Goal: Information Seeking & Learning: Find specific fact

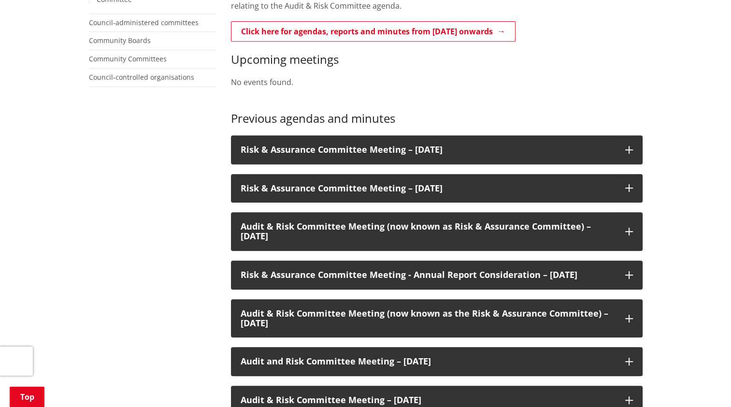
scroll to position [483, 0]
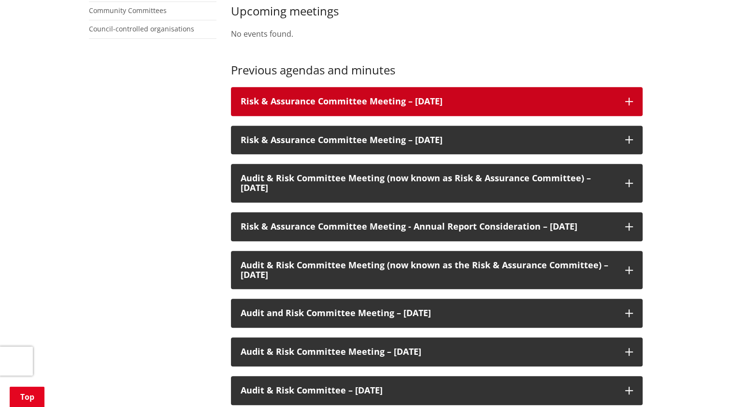
click at [500, 99] on h3 "Risk & Assurance Committee Meeting – [DATE]" at bounding box center [428, 102] width 375 height 10
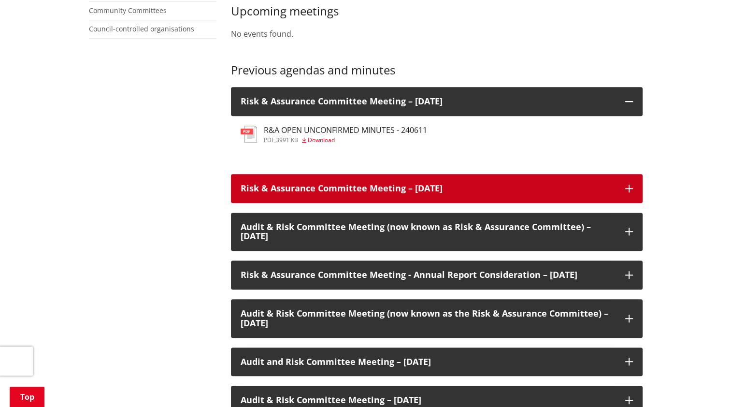
click at [392, 193] on h3 "Risk & Assurance Committee Meeting – [DATE]" at bounding box center [428, 189] width 375 height 10
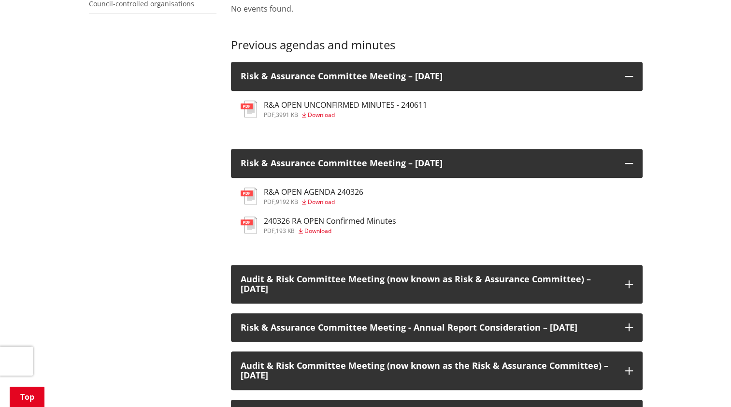
scroll to position [532, 0]
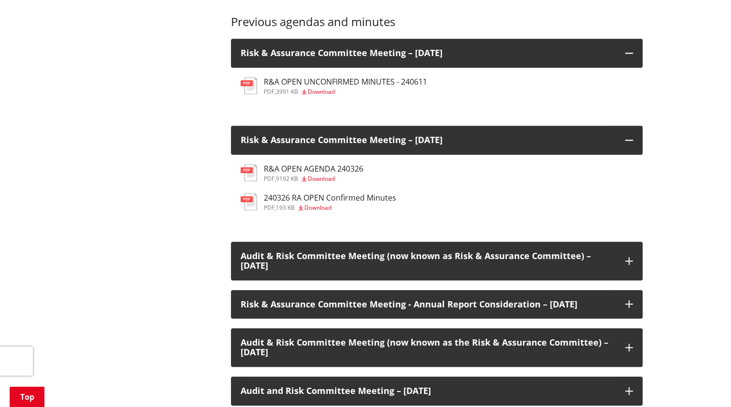
click at [322, 88] on span "Download" at bounding box center [321, 91] width 27 height 8
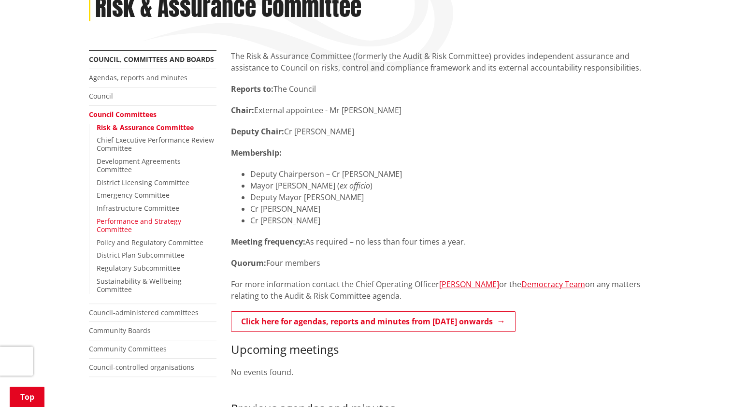
scroll to position [145, 0]
click at [101, 98] on link "Council" at bounding box center [101, 95] width 24 height 9
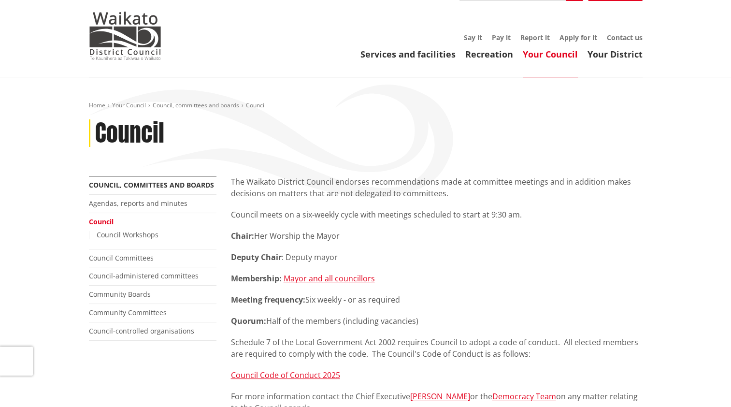
scroll to position [10, 0]
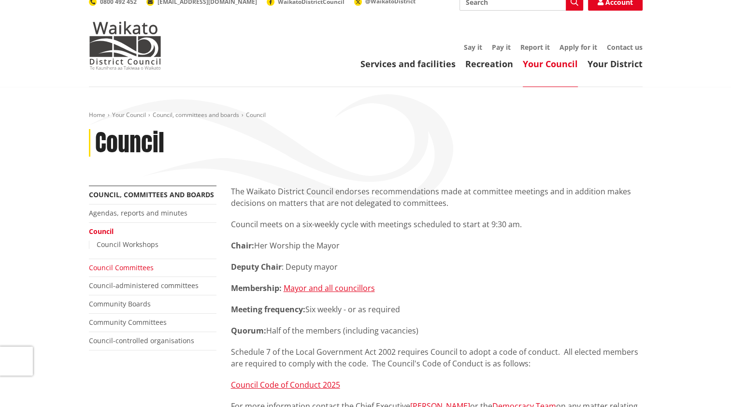
click at [127, 270] on link "Council Committees" at bounding box center [121, 267] width 65 height 9
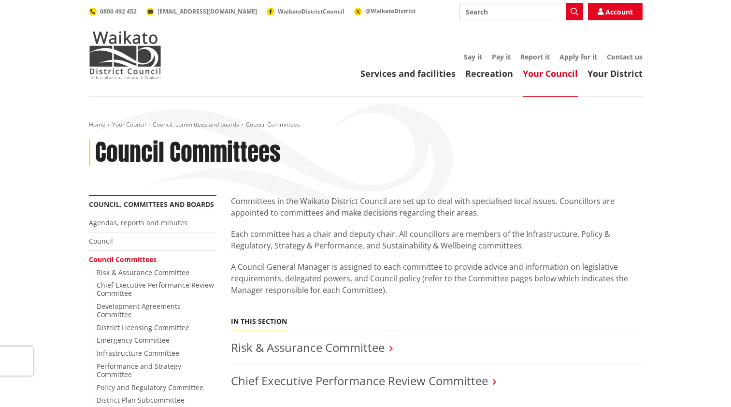
scroll to position [97, 0]
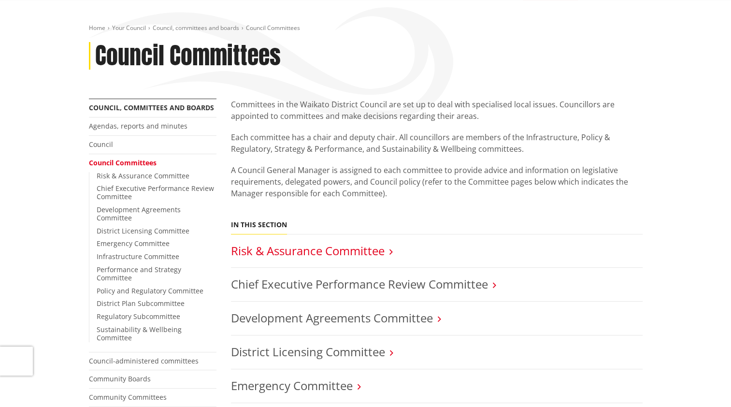
click at [371, 252] on link "Risk & Assurance Committee" at bounding box center [308, 251] width 154 height 16
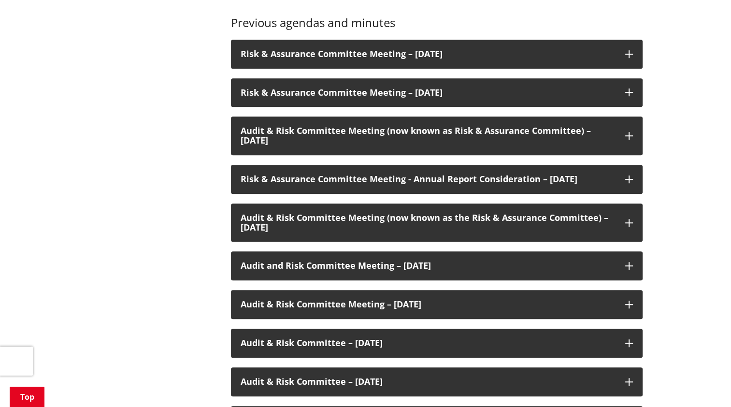
scroll to position [532, 0]
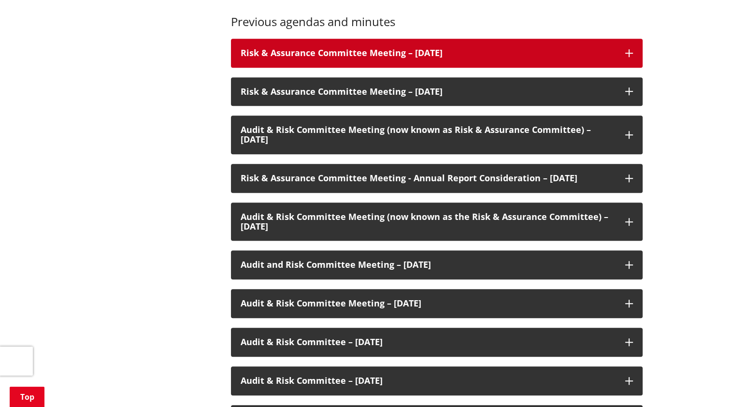
click at [547, 55] on h3 "Risk & Assurance Committee Meeting – [DATE]" at bounding box center [428, 53] width 375 height 10
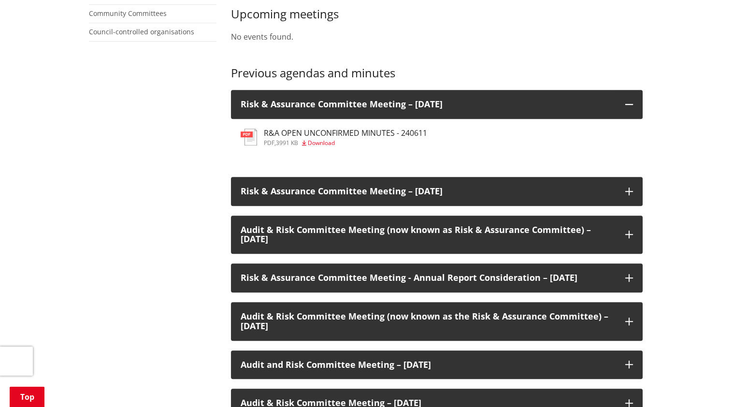
scroll to position [483, 0]
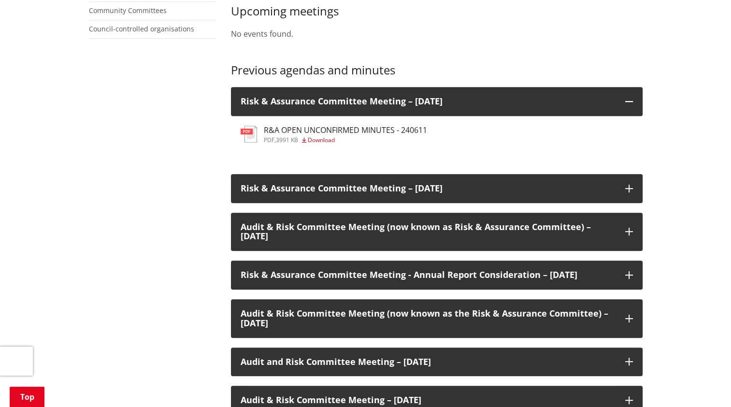
click at [321, 133] on h3 "R&A OPEN UNCONFIRMED MINUTES - 240611" at bounding box center [345, 130] width 163 height 9
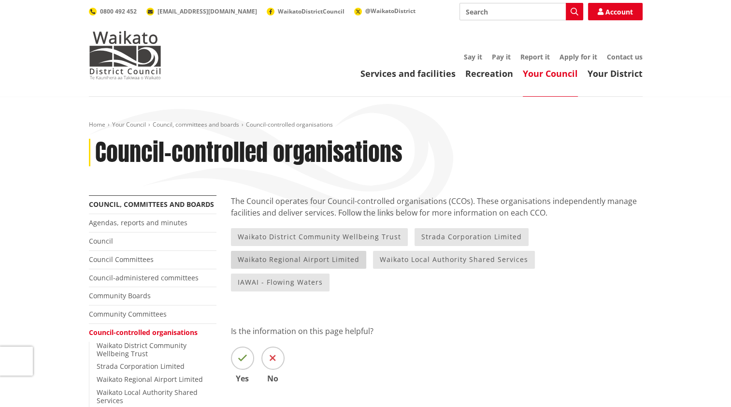
click at [330, 261] on link "Waikato Regional Airport Limited" at bounding box center [298, 260] width 135 height 18
drag, startPoint x: 399, startPoint y: 267, endPoint x: 403, endPoint y: 270, distance: 5.4
click at [400, 268] on link "Waikato Local Authority Shared Services" at bounding box center [454, 260] width 162 height 18
click at [453, 233] on link "Strada Corporation Limited" at bounding box center [472, 237] width 114 height 18
click at [330, 274] on link "IAWAI - Flowing Waters" at bounding box center [280, 283] width 99 height 18
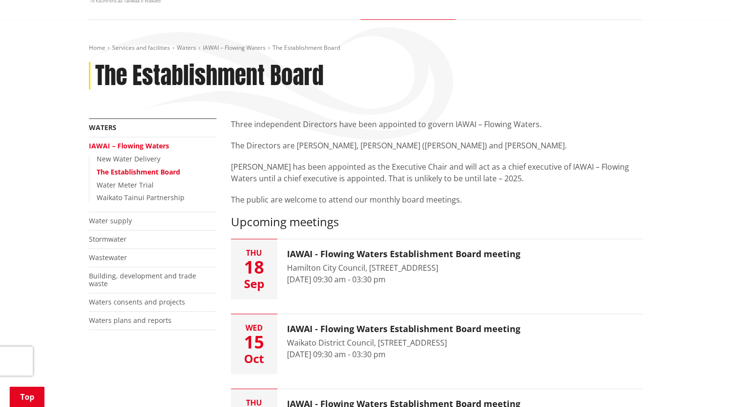
scroll to position [48, 0]
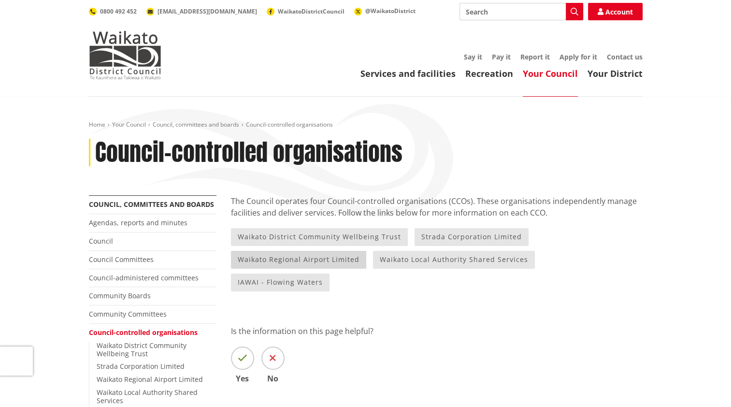
click at [325, 257] on link "Waikato Regional Airport Limited" at bounding box center [298, 260] width 135 height 18
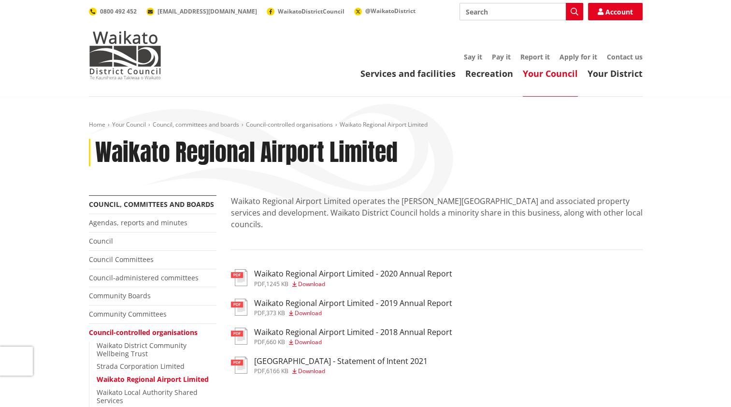
click at [508, 14] on input "Search" at bounding box center [522, 11] width 124 height 17
type input "WRAL annual report"
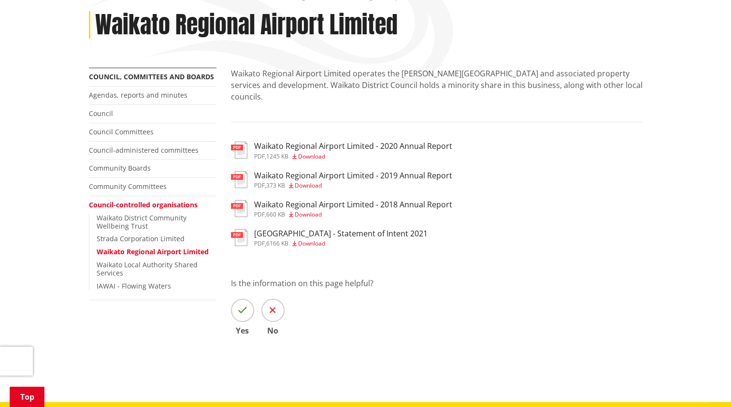
scroll to position [97, 0]
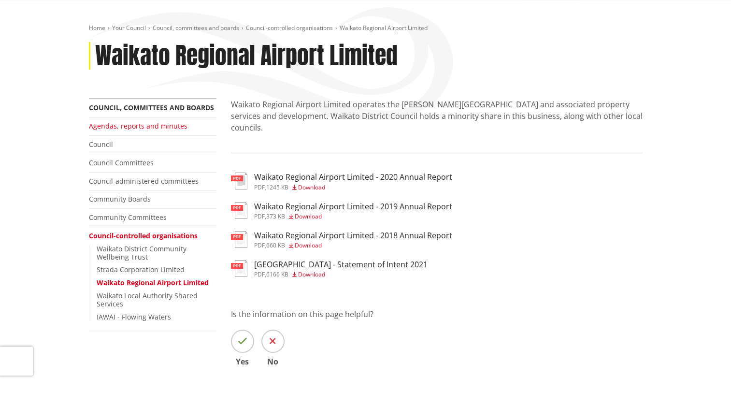
click at [139, 126] on link "Agendas, reports and minutes" at bounding box center [138, 125] width 99 height 9
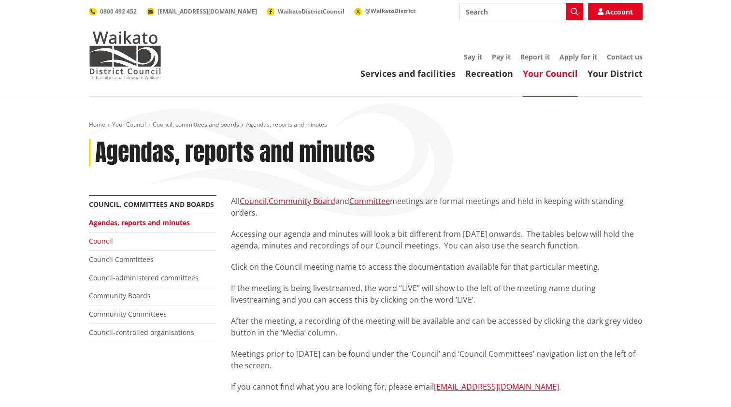
click at [98, 240] on link "Council" at bounding box center [101, 240] width 24 height 9
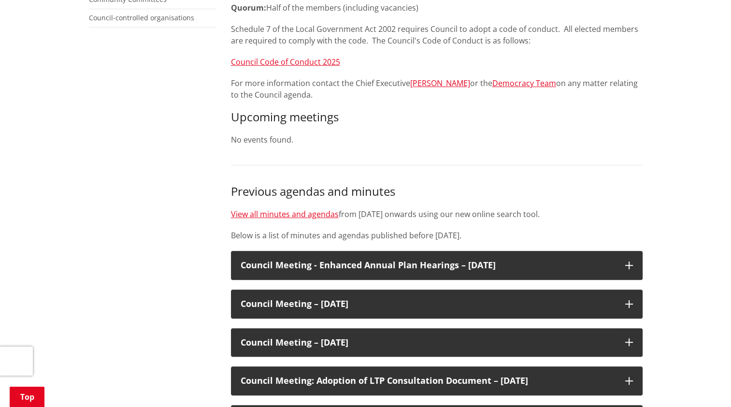
scroll to position [193, 0]
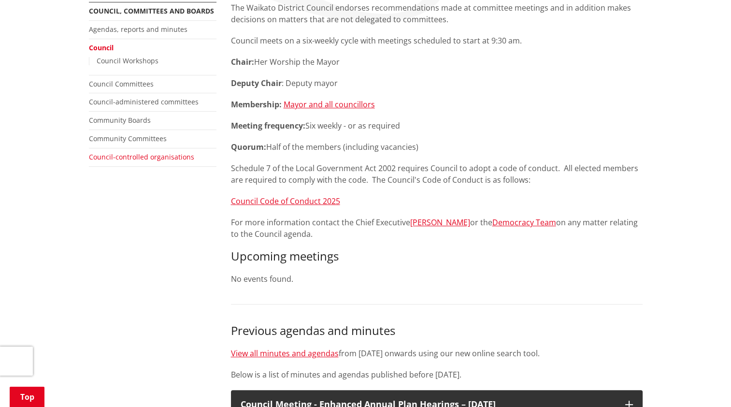
click at [126, 156] on link "Council-controlled organisations" at bounding box center [141, 156] width 105 height 9
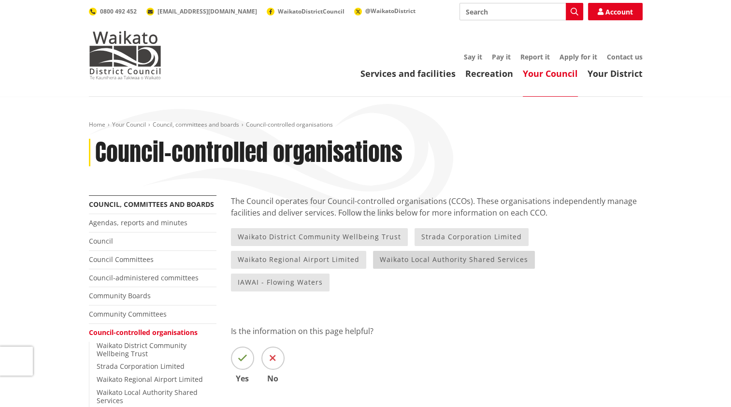
click at [451, 264] on link "Waikato Local Authority Shared Services" at bounding box center [454, 260] width 162 height 18
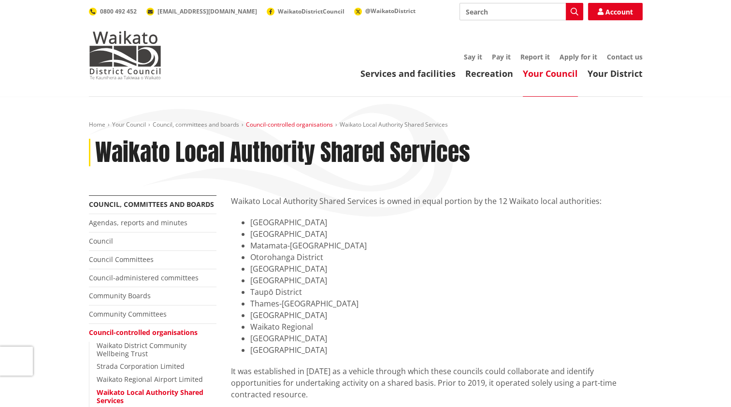
click at [298, 126] on link "Council-controlled organisations" at bounding box center [289, 124] width 87 height 8
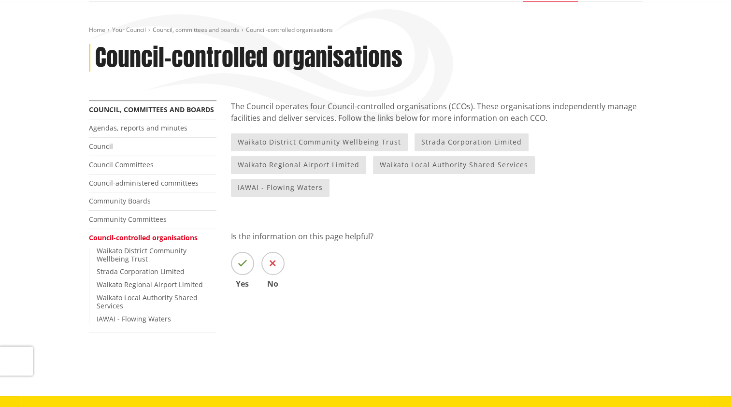
scroll to position [145, 0]
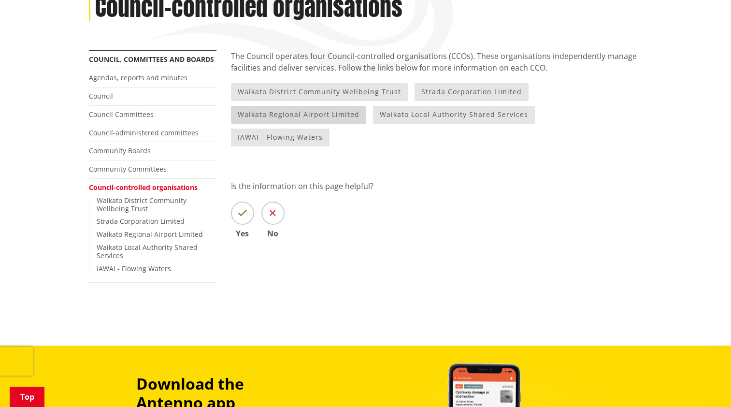
click at [333, 115] on link "Waikato Regional Airport Limited" at bounding box center [298, 115] width 135 height 18
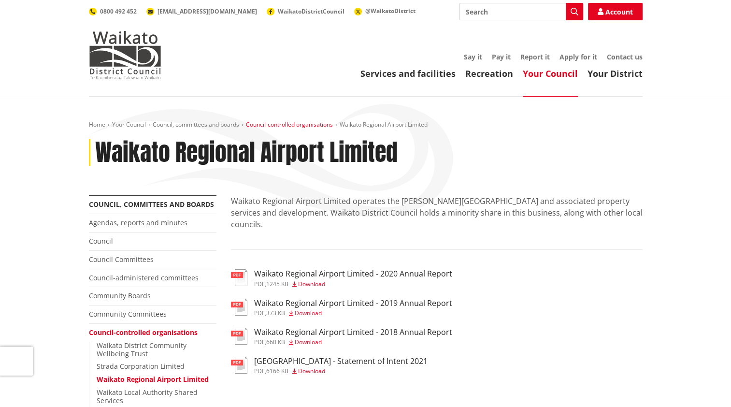
click at [297, 128] on link "Council-controlled organisations" at bounding box center [289, 124] width 87 height 8
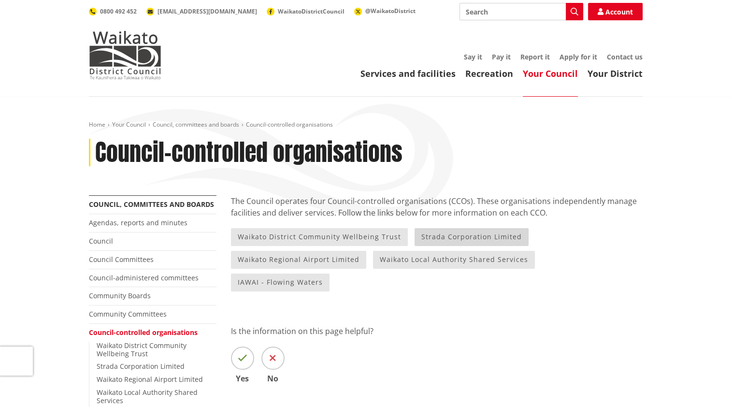
click at [466, 237] on link "Strada Corporation Limited" at bounding box center [472, 237] width 114 height 18
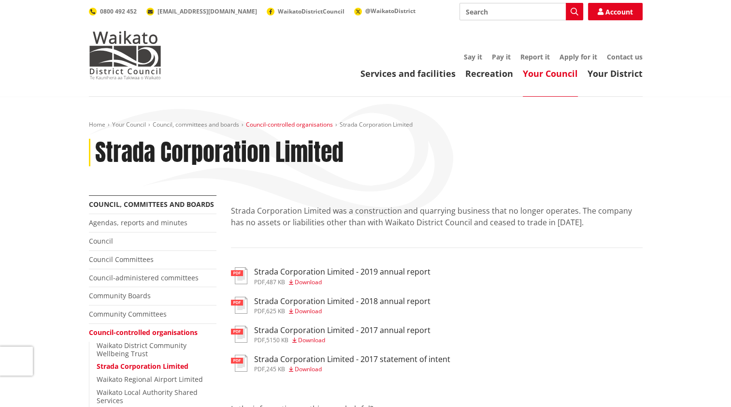
click at [317, 127] on link "Council-controlled organisations" at bounding box center [289, 124] width 87 height 8
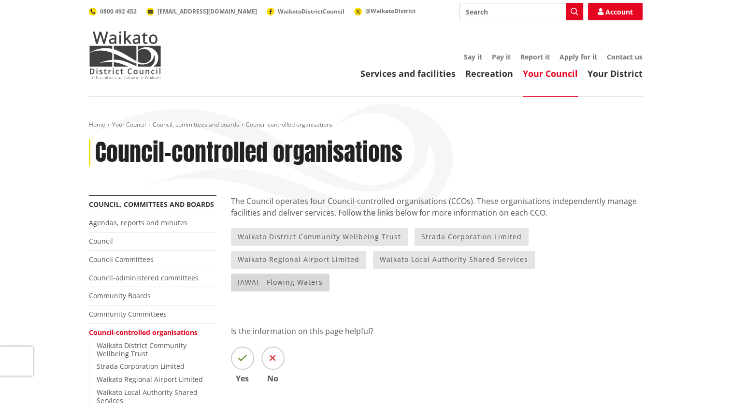
click at [330, 274] on link "IAWAI - Flowing Waters" at bounding box center [280, 283] width 99 height 18
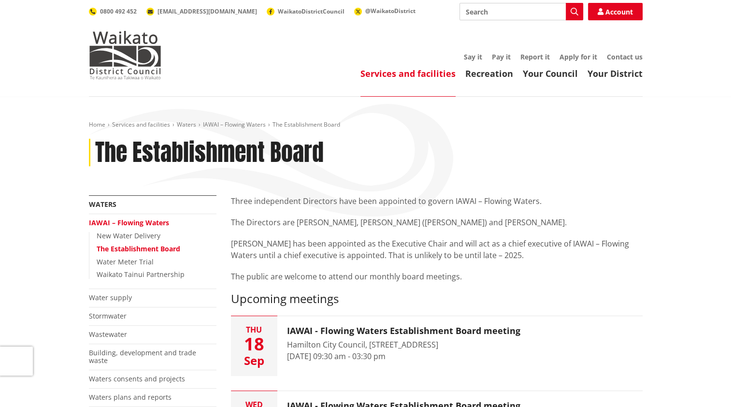
click at [244, 126] on link "IAWAI – Flowing Waters" at bounding box center [234, 124] width 63 height 8
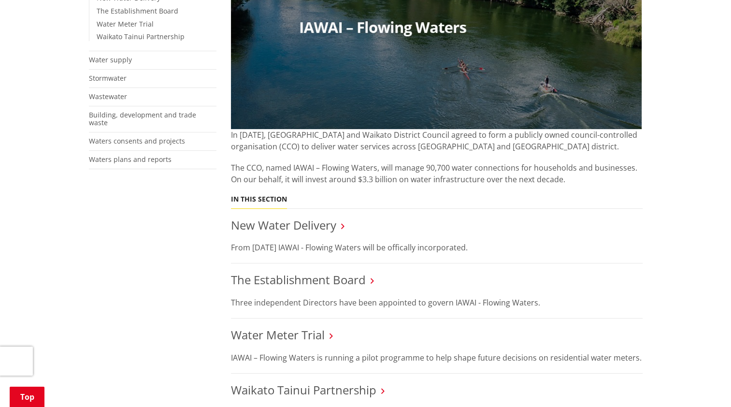
scroll to position [242, 0]
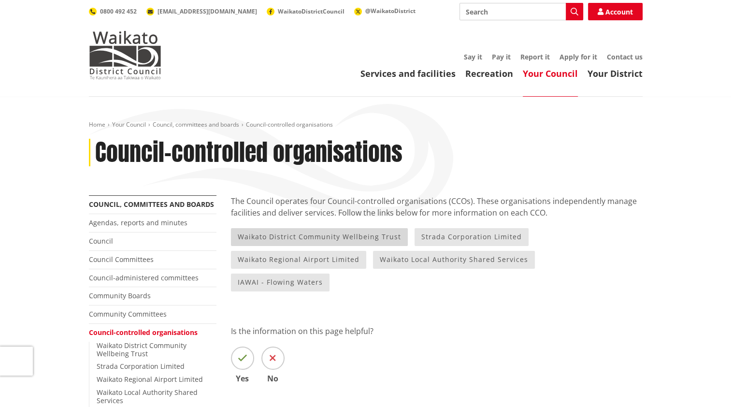
click at [358, 230] on link "Waikato District Community Wellbeing Trust" at bounding box center [319, 237] width 177 height 18
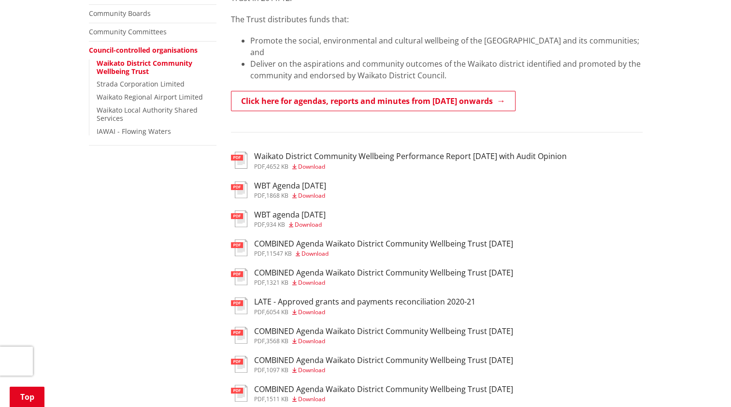
scroll to position [290, 0]
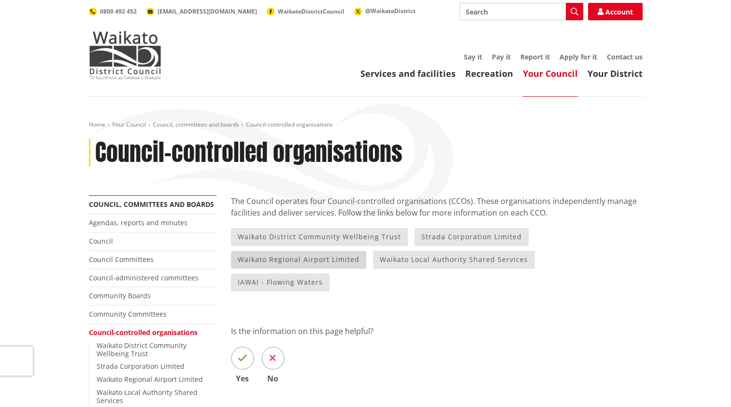
click at [337, 258] on link "Waikato Regional Airport Limited" at bounding box center [298, 260] width 135 height 18
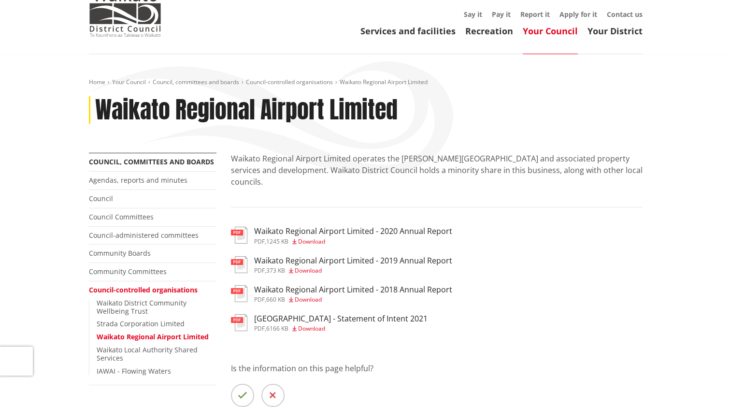
scroll to position [97, 0]
